Goal: Task Accomplishment & Management: Manage account settings

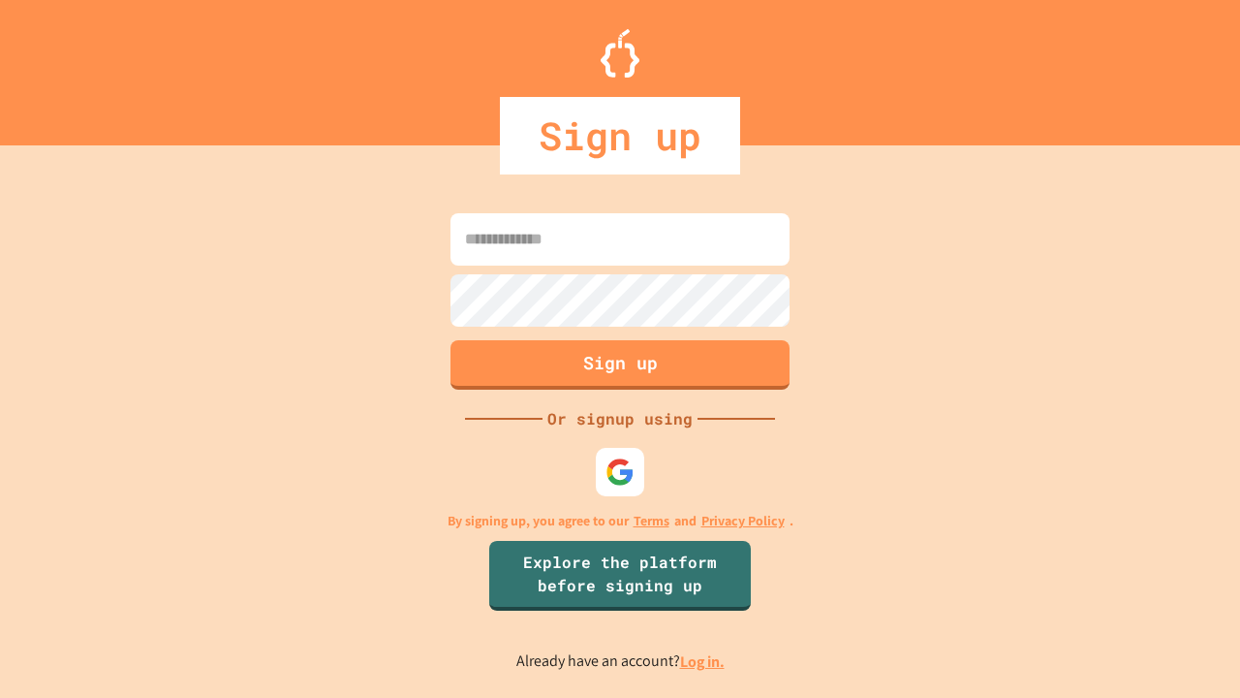
click at [704, 661] on link "Log in." at bounding box center [702, 661] width 45 height 20
